Goal: Information Seeking & Learning: Check status

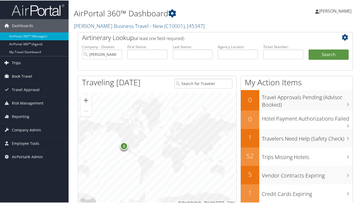
click at [15, 60] on span "Trips" at bounding box center [16, 62] width 9 height 13
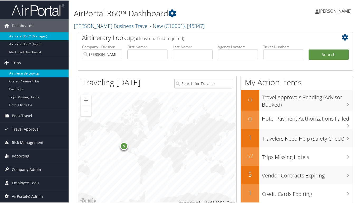
click at [19, 71] on link "Airtinerary® Lookup" at bounding box center [34, 73] width 68 height 8
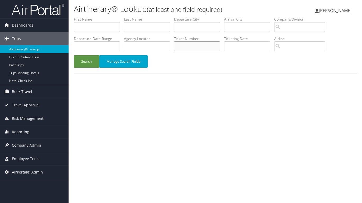
click at [187, 46] on input "text" at bounding box center [197, 46] width 46 height 10
click at [74, 55] on button "Search" at bounding box center [86, 61] width 25 height 12
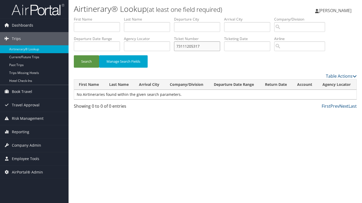
click at [177, 47] on input "73111205317" at bounding box center [197, 46] width 46 height 10
click at [74, 55] on button "Search" at bounding box center [86, 61] width 25 height 12
click at [127, 157] on div "Airtinerary® Lookup (at least one field required) Margaret Kane Margaret Kane M…" at bounding box center [214, 101] width 293 height 203
drag, startPoint x: 184, startPoint y: 46, endPoint x: 169, endPoint y: 46, distance: 14.8
click at [170, 17] on ul "First Name Last Name Departure City Arrival City Company/Division Airport/City …" at bounding box center [215, 17] width 283 height 0
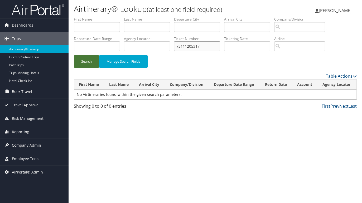
type input "73111205317"
click at [82, 60] on button "Search" at bounding box center [86, 61] width 25 height 12
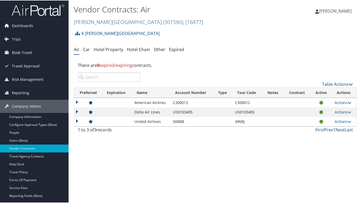
click at [157, 157] on div "Vendor Contracts: Air Radford University ( 301590 ) , [ 16877 ] Christopherson …" at bounding box center [214, 101] width 293 height 203
click at [17, 38] on span "Trips" at bounding box center [16, 38] width 9 height 13
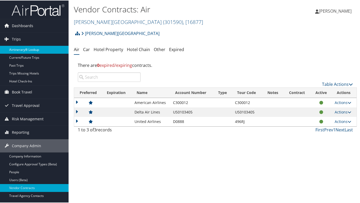
click at [22, 50] on link "Airtinerary® Lookup" at bounding box center [34, 49] width 68 height 8
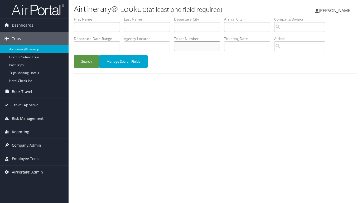
click at [192, 44] on input "text" at bounding box center [197, 46] width 46 height 10
paste input "99973111205317"
click at [81, 66] on button "Search" at bounding box center [86, 61] width 25 height 12
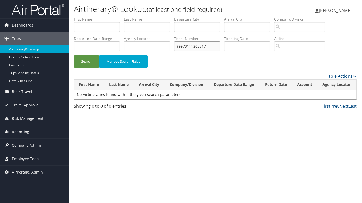
drag, startPoint x: 185, startPoint y: 46, endPoint x: 171, endPoint y: 46, distance: 13.4
click at [172, 17] on ul "First Name Last Name Departure City Arrival City Company/Division Airport/City …" at bounding box center [215, 17] width 283 height 0
click at [86, 60] on button "Search" at bounding box center [86, 61] width 25 height 12
drag, startPoint x: 140, startPoint y: 168, endPoint x: 151, endPoint y: 116, distance: 52.7
click at [140, 165] on div "Airtinerary® Lookup (at least one field required) Margaret Kane Margaret Kane M…" at bounding box center [214, 101] width 293 height 203
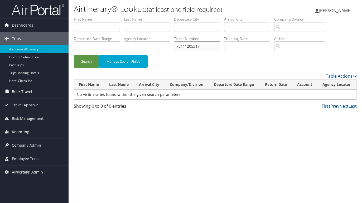
click at [206, 44] on input "73111205317" at bounding box center [197, 46] width 46 height 10
click at [81, 59] on button "Search" at bounding box center [86, 61] width 25 height 12
click at [178, 47] on input "7311120531" at bounding box center [197, 46] width 46 height 10
click at [82, 61] on button "Search" at bounding box center [86, 61] width 25 height 12
drag, startPoint x: 95, startPoint y: 149, endPoint x: 108, endPoint y: 135, distance: 19.6
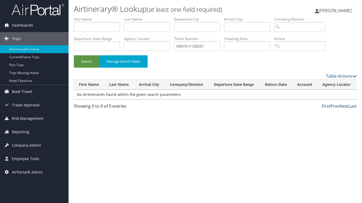
click at [95, 149] on div "Airtinerary® Lookup (at least one field required) Margaret Kane Margaret Kane M…" at bounding box center [214, 101] width 293 height 203
click at [192, 48] on input "9997311120531" at bounding box center [197, 46] width 46 height 10
type input "999731120531"
click at [74, 55] on button "Search" at bounding box center [86, 61] width 25 height 12
drag, startPoint x: 217, startPoint y: 47, endPoint x: 135, endPoint y: 47, distance: 81.9
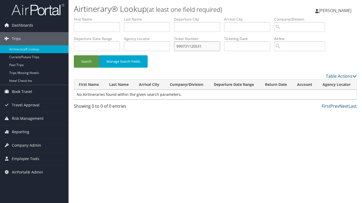
click at [135, 17] on ul "First Name Last Name Departure City Arrival City Company/Division Airport/City …" at bounding box center [215, 17] width 283 height 0
click at [143, 49] on input "text" at bounding box center [147, 46] width 46 height 10
paste input "D7GPNG"
type input "D7GPNG"
click at [75, 61] on button "Search" at bounding box center [86, 61] width 25 height 12
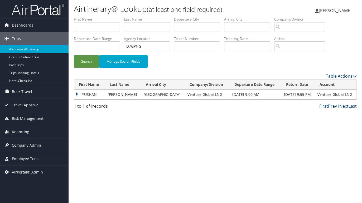
click at [77, 95] on td "YUSHAN" at bounding box center [89, 94] width 31 height 9
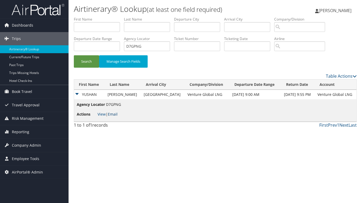
click at [114, 115] on link "Email" at bounding box center [113, 114] width 10 height 5
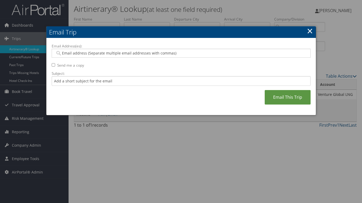
click at [311, 30] on link "×" at bounding box center [310, 31] width 6 height 11
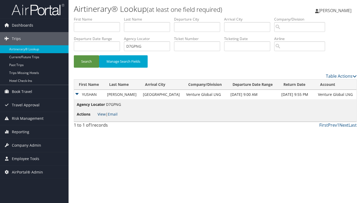
click at [101, 114] on link "View" at bounding box center [101, 114] width 8 height 5
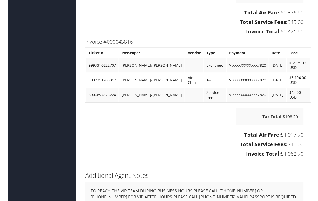
scroll to position [584, 0]
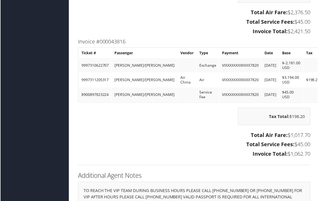
click at [126, 124] on div "Tax Total: $198.20" at bounding box center [194, 119] width 241 height 23
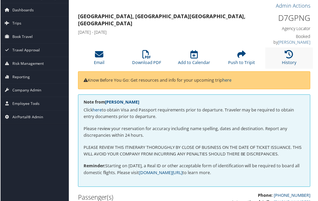
scroll to position [0, 0]
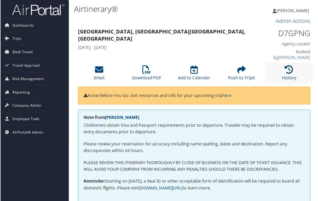
click at [287, 72] on icon at bounding box center [289, 70] width 8 height 8
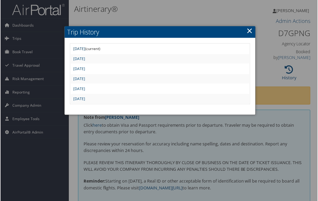
click at [85, 48] on link "[DATE]" at bounding box center [79, 48] width 12 height 5
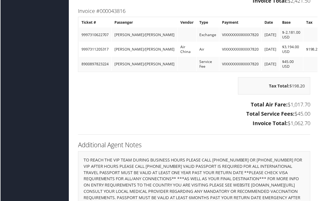
scroll to position [606, 0]
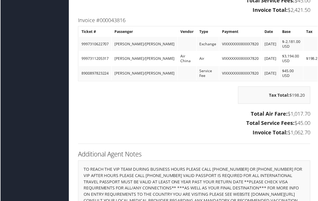
click at [101, 118] on div "Total Air Fare: $1,017.70 Total Service Fees: $45.00 Invoice Total: $1,062.70" at bounding box center [194, 123] width 241 height 29
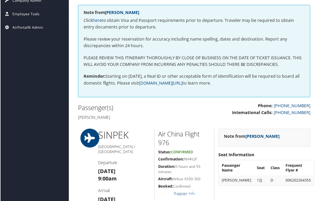
scroll to position [0, 0]
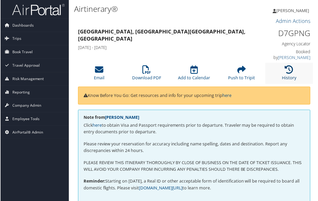
click at [288, 70] on icon at bounding box center [289, 70] width 8 height 8
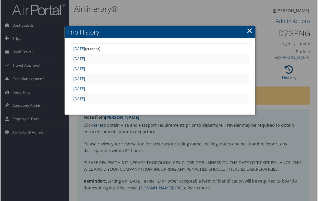
click at [85, 59] on link "[DATE]" at bounding box center [79, 58] width 12 height 5
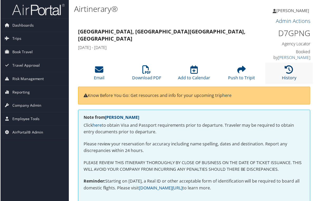
click at [286, 70] on icon at bounding box center [289, 70] width 8 height 8
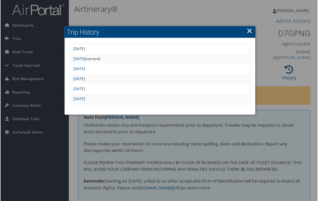
click at [85, 47] on link "Mon Sep 15 08:17:12 MDT 2025" at bounding box center [79, 48] width 12 height 5
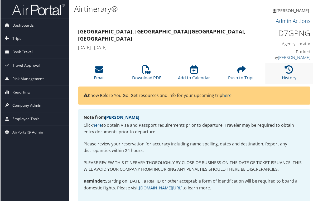
click at [283, 72] on li "History" at bounding box center [290, 73] width 48 height 21
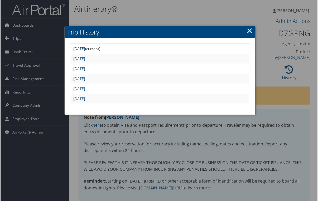
click at [85, 48] on link "Mon Sep 15 08:17:12 MDT 2025" at bounding box center [79, 48] width 12 height 5
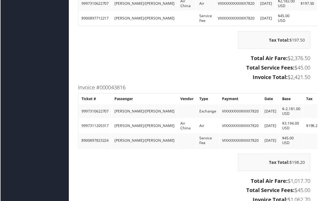
scroll to position [553, 0]
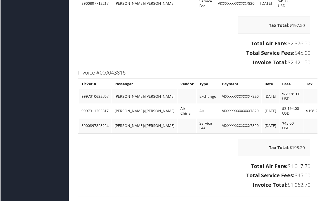
click at [130, 161] on div "Tax Total: $198.20" at bounding box center [194, 150] width 241 height 23
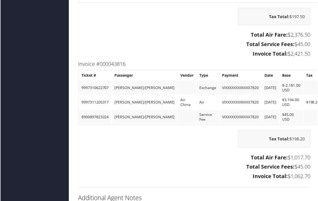
scroll to position [571, 0]
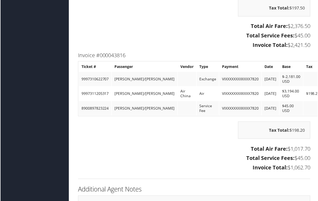
click at [149, 155] on h3 "Total Service Fees: $45.00" at bounding box center [194, 158] width 233 height 7
click at [138, 143] on div "Tax Total: $198.20" at bounding box center [194, 133] width 241 height 23
